Goal: Use online tool/utility: Utilize a website feature to perform a specific function

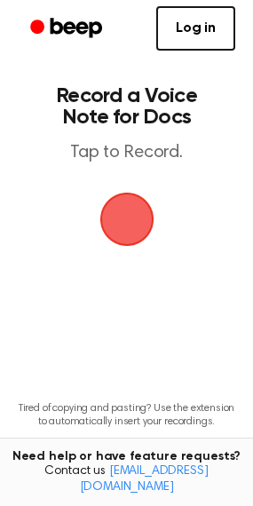
click at [121, 216] on span "button" at bounding box center [127, 219] width 80 height 80
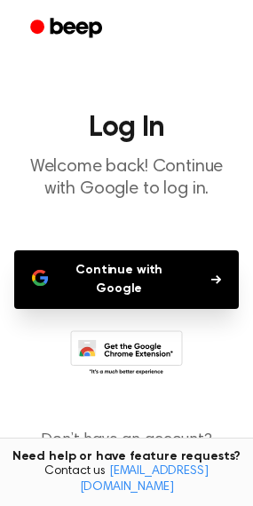
click at [117, 265] on button "Continue with Google" at bounding box center [126, 279] width 224 height 59
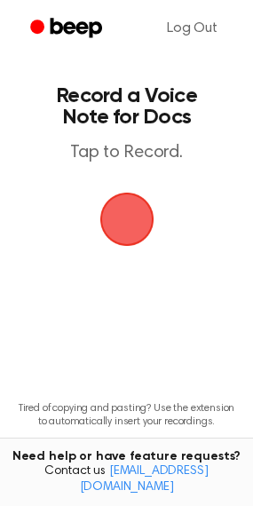
click at [129, 222] on span "button" at bounding box center [126, 219] width 73 height 73
click at [119, 195] on span "button" at bounding box center [127, 219] width 90 height 90
